Goal: Task Accomplishment & Management: Use online tool/utility

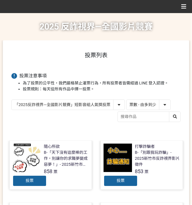
select select "vote"
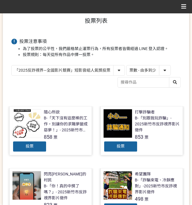
scroll to position [38, 0]
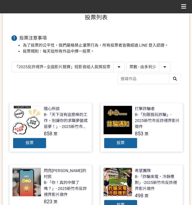
click at [34, 143] on div "投票" at bounding box center [29, 142] width 34 height 11
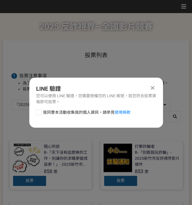
click at [81, 110] on span "我同意本活動收集我的個人資訊，請參見 使用條款" at bounding box center [86, 112] width 87 height 6
click at [40, 110] on input "我同意本活動收集我的個人資訊，請參見 使用條款" at bounding box center [38, 112] width 4 height 4
checkbox input "false"
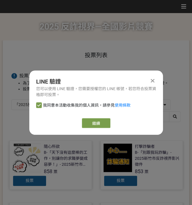
click at [91, 117] on div "LINE 驗證 您可以使用 LINE 驗證，您需要授權您的 LINE 帳號，若您符合投票資格即可投票。 我同意本活動收集我的個人資訊，請參見 使用條款 繼續" at bounding box center [95, 102] width 133 height 64
click at [92, 121] on link "繼續" at bounding box center [96, 123] width 28 height 10
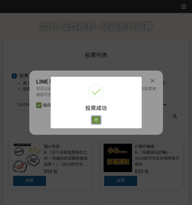
click at [96, 118] on button "好" at bounding box center [95, 120] width 9 height 8
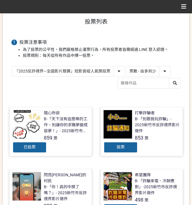
scroll to position [36, 0]
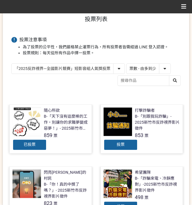
click at [85, 69] on select "「2025反詐視界—全國影片競賽」短影音組人氣獎投票 「2025反詐視界—全國影片競賽」短片組人氣獎投票" at bounding box center [68, 69] width 113 height 10
click at [101, 68] on select "「2025反詐視界—全國影片競賽」短影音組人氣獎投票 「2025反詐視界—全國影片競賽」短片組人氣獎投票" at bounding box center [68, 69] width 113 height 10
select select "13146"
click at [12, 64] on select "「2025反詐視界—全國影片競賽」短影音組人氣獎投票 「2025反詐視界—全國影片競賽」短片組人氣獎投票" at bounding box center [68, 69] width 113 height 10
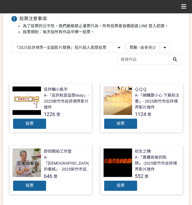
scroll to position [57, 0]
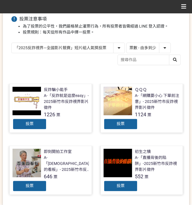
click at [125, 122] on div "投票" at bounding box center [120, 123] width 34 height 11
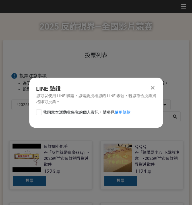
click at [84, 111] on span "我同意本活動收集我的個人資訊，請參見 使用條款" at bounding box center [86, 112] width 87 height 6
click at [40, 111] on input "我同意本活動收集我的個人資訊，請參見 使用條款" at bounding box center [38, 112] width 4 height 4
checkbox input "false"
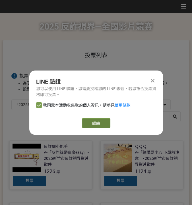
click at [98, 121] on link "繼續" at bounding box center [96, 123] width 28 height 10
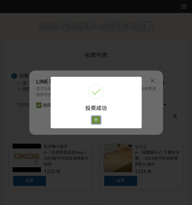
click at [98, 123] on button "好" at bounding box center [95, 120] width 9 height 8
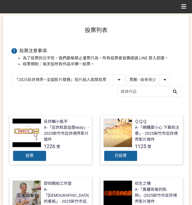
scroll to position [13, 0]
